Goal: Task Accomplishment & Management: Use online tool/utility

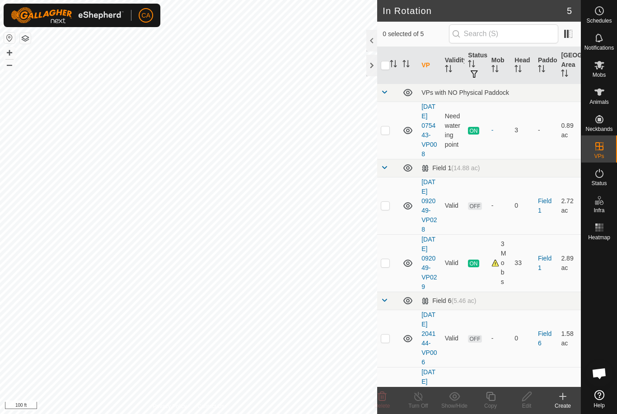
click at [374, 72] on div at bounding box center [371, 66] width 11 height 22
click at [388, 209] on p-checkbox at bounding box center [385, 205] width 9 height 7
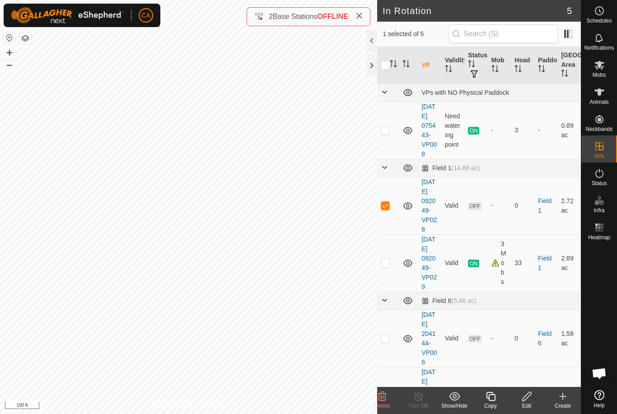
click at [389, 209] on p-checkbox at bounding box center [385, 205] width 9 height 7
checkbox input "false"
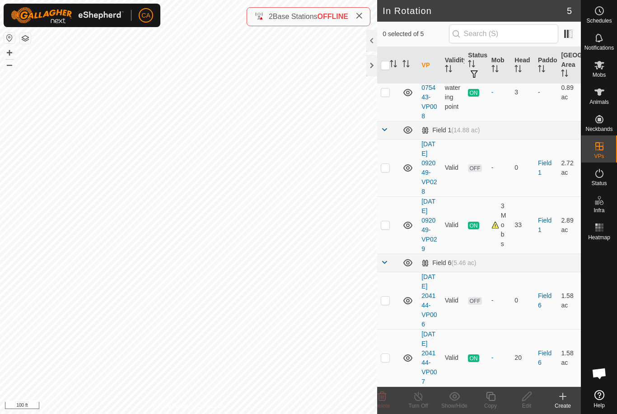
scroll to position [69, 0]
click at [386, 307] on td at bounding box center [388, 300] width 22 height 57
click at [386, 297] on p-checkbox at bounding box center [385, 300] width 9 height 7
click at [389, 291] on td at bounding box center [388, 300] width 22 height 57
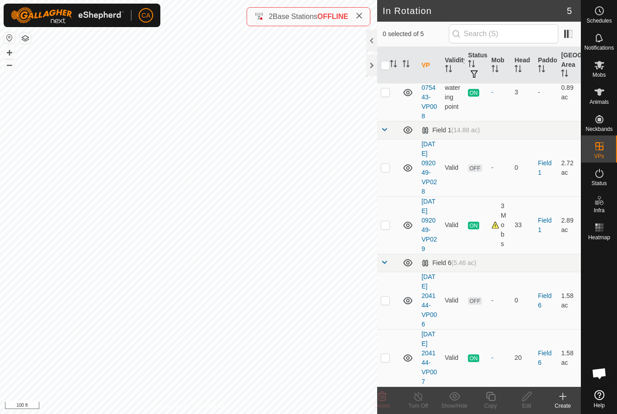
checkbox input "true"
click at [532, 408] on div "Edit" at bounding box center [527, 406] width 36 height 8
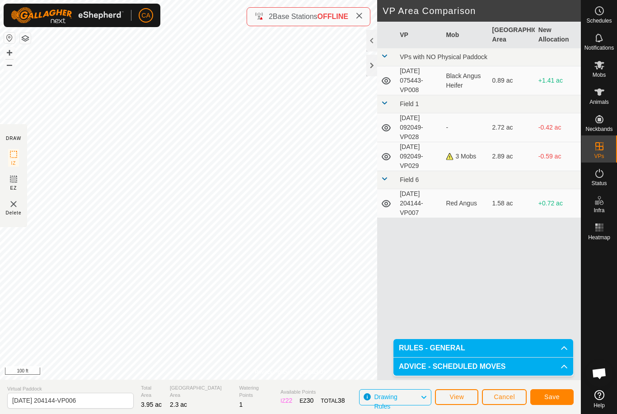
click at [553, 403] on button "Save" at bounding box center [551, 397] width 43 height 16
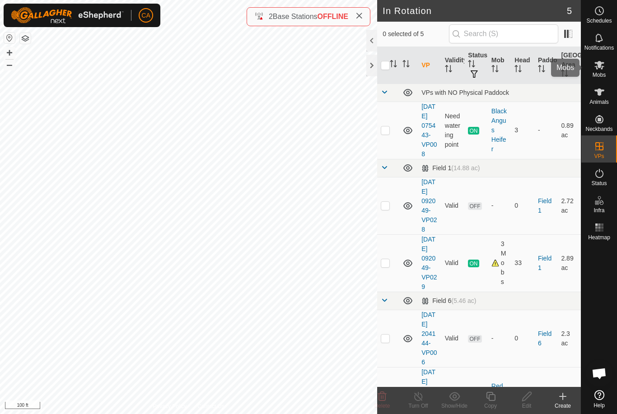
click at [601, 68] on icon at bounding box center [599, 65] width 11 height 11
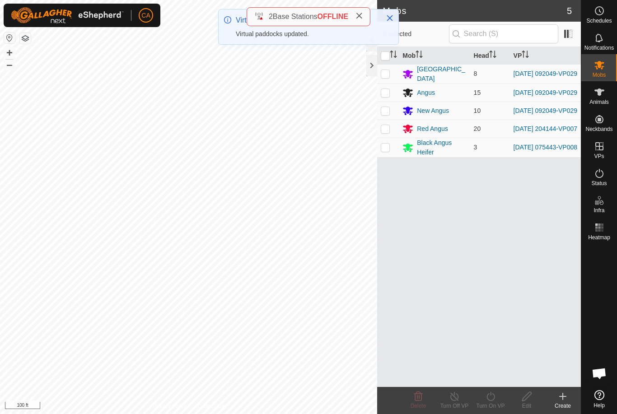
click at [385, 132] on p-checkbox at bounding box center [385, 128] width 9 height 7
checkbox input "true"
click at [487, 401] on icon at bounding box center [490, 396] width 11 height 11
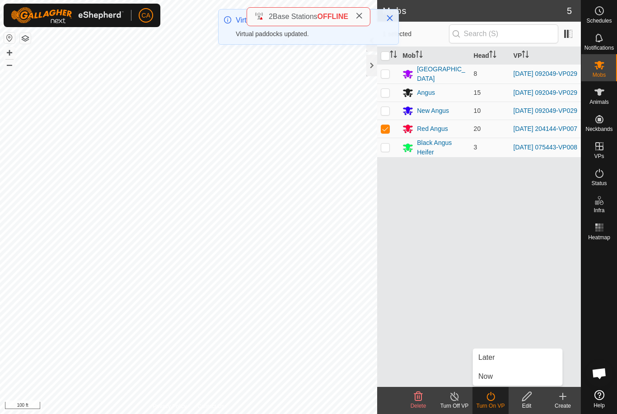
click at [500, 370] on link "Now" at bounding box center [517, 377] width 89 height 18
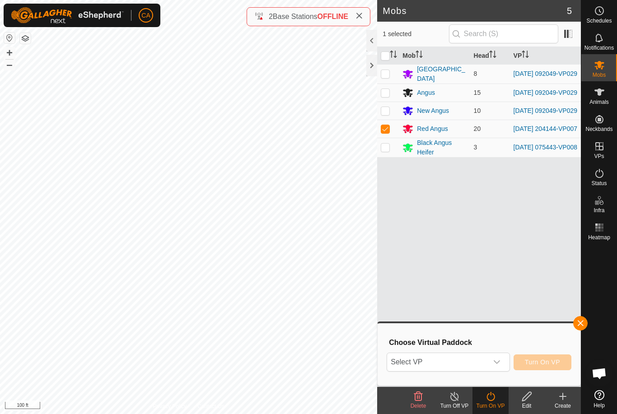
click at [478, 362] on span "Select VP" at bounding box center [437, 362] width 100 height 18
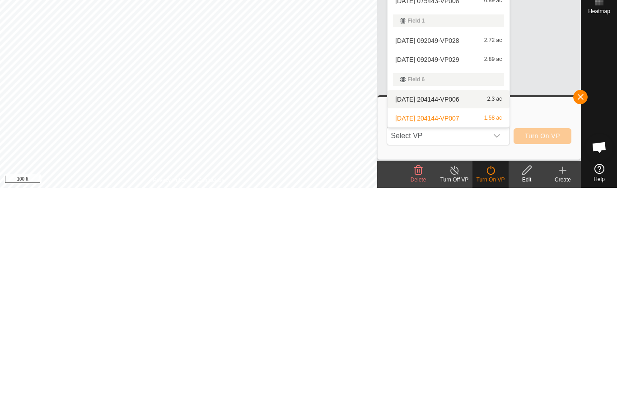
click at [459, 323] on span "[DATE] 204144-VP006" at bounding box center [427, 326] width 64 height 6
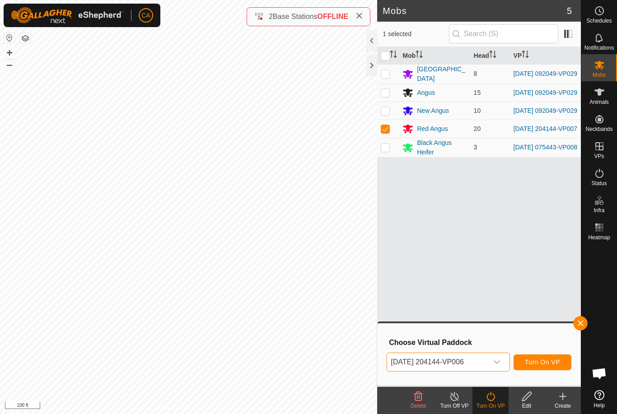
click at [553, 368] on button "Turn On VP" at bounding box center [543, 363] width 58 height 16
